Goal: Task Accomplishment & Management: Use online tool/utility

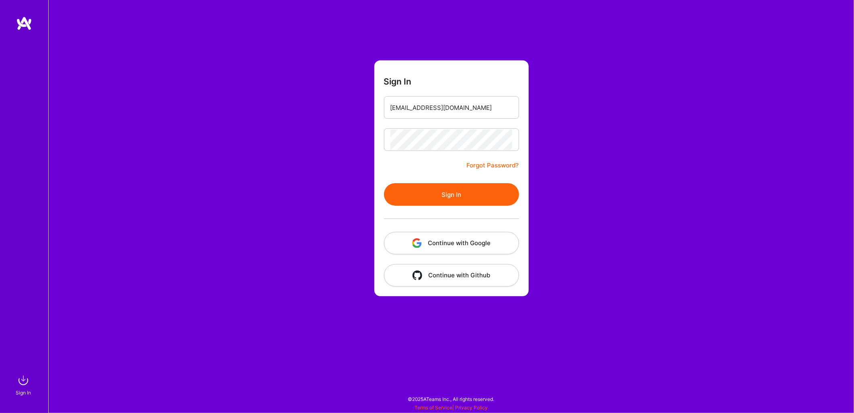
click at [557, 126] on div "Sign In [EMAIL_ADDRESS][DOMAIN_NAME] Forgot Password? Sign In Continue with Goo…" at bounding box center [451, 206] width 806 height 413
click at [463, 191] on button "Sign In" at bounding box center [451, 194] width 135 height 23
